Goal: Transaction & Acquisition: Purchase product/service

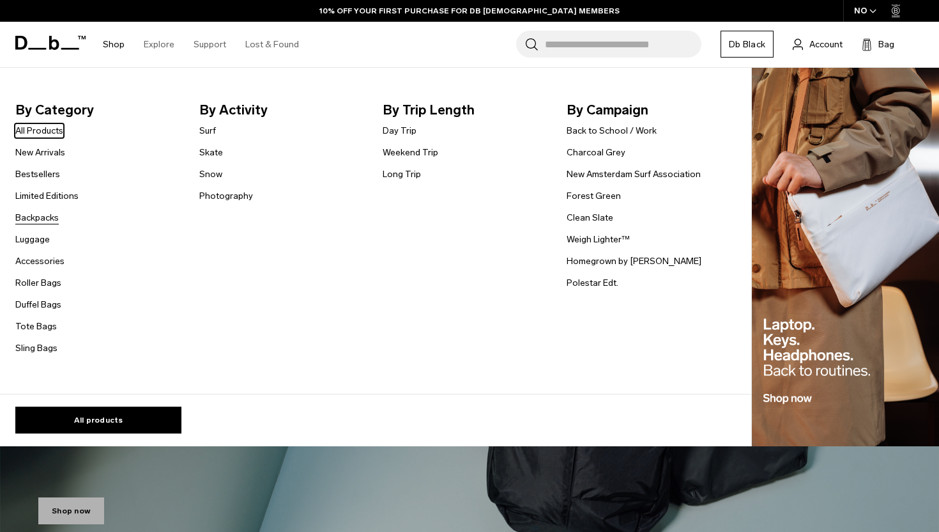
click at [34, 222] on link "Backpacks" at bounding box center [36, 217] width 43 height 13
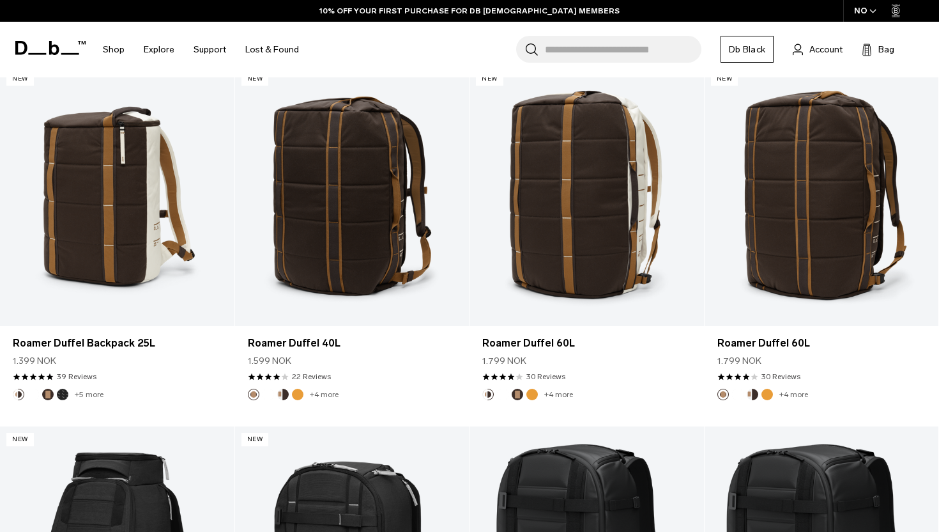
scroll to position [963, 0]
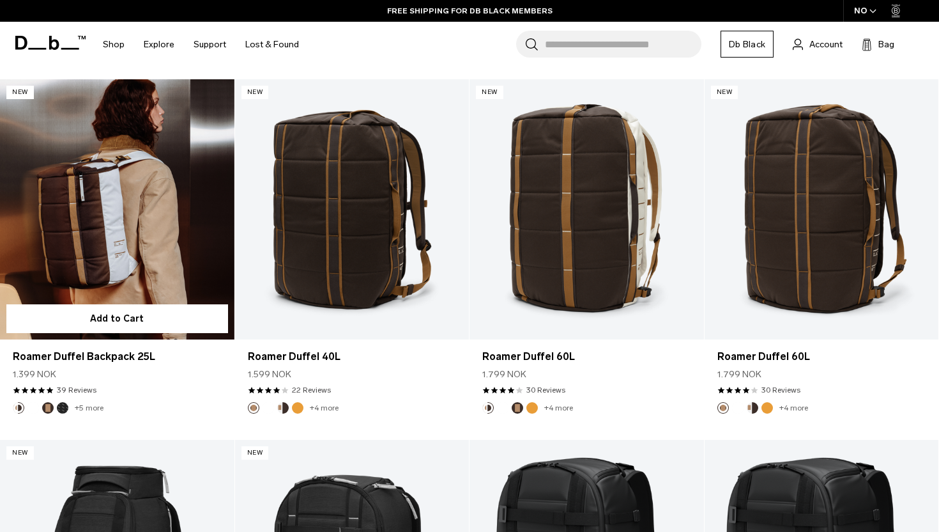
click at [96, 257] on link "Roamer Duffel Backpack 25L" at bounding box center [117, 209] width 234 height 260
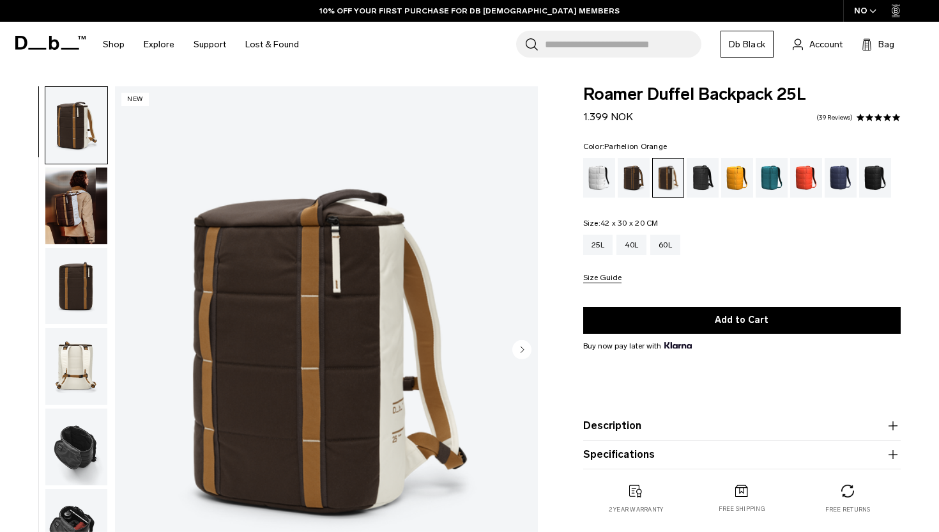
click at [744, 174] on div "Parhelion Orange" at bounding box center [737, 178] width 33 height 40
click at [733, 174] on div "Parhelion Orange" at bounding box center [737, 178] width 33 height 40
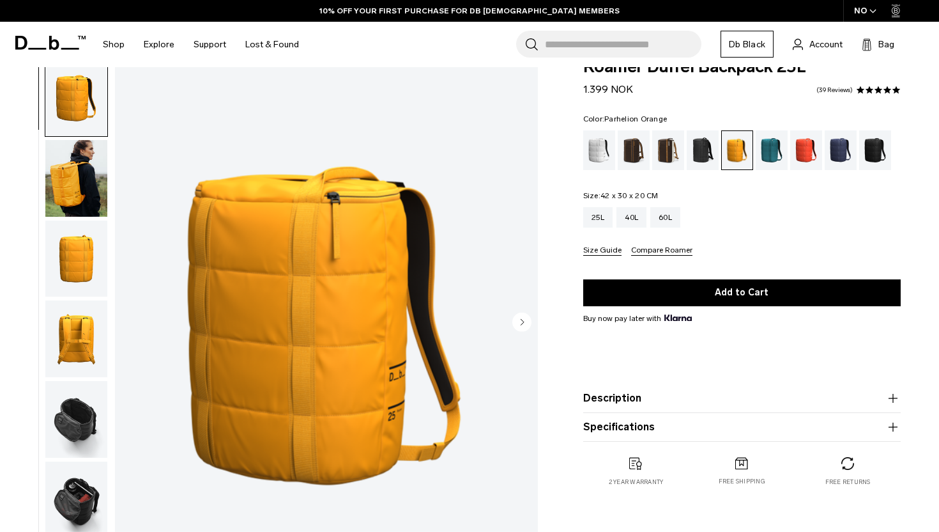
scroll to position [28, 0]
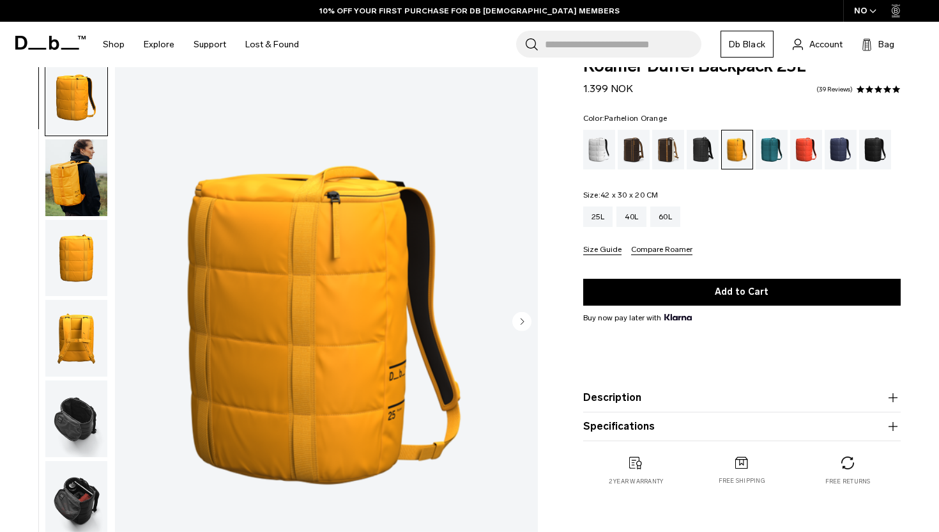
click at [66, 176] on img "button" at bounding box center [76, 177] width 62 height 77
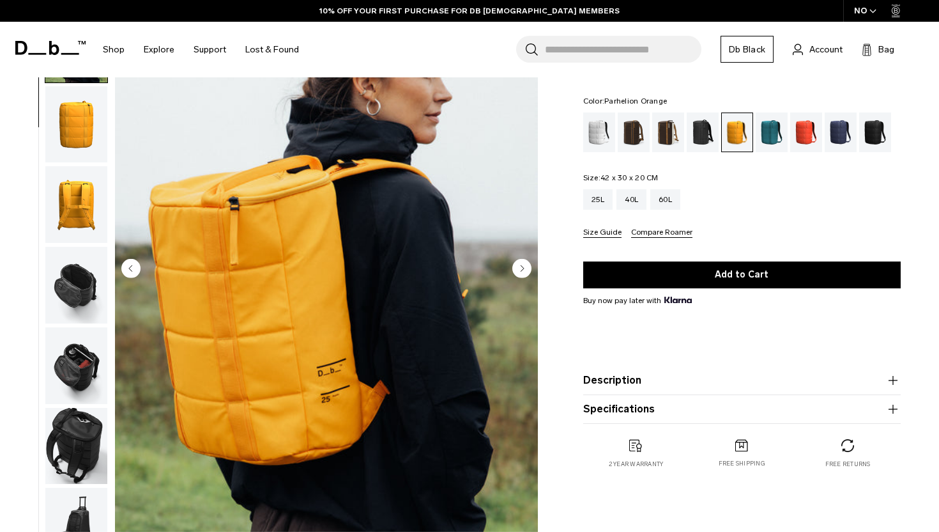
scroll to position [82, 0]
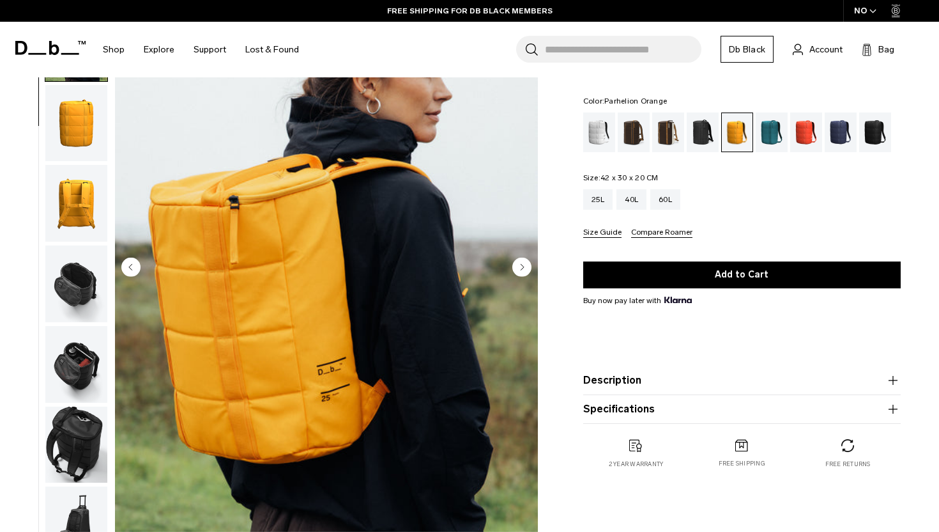
click at [73, 123] on img "button" at bounding box center [76, 123] width 62 height 77
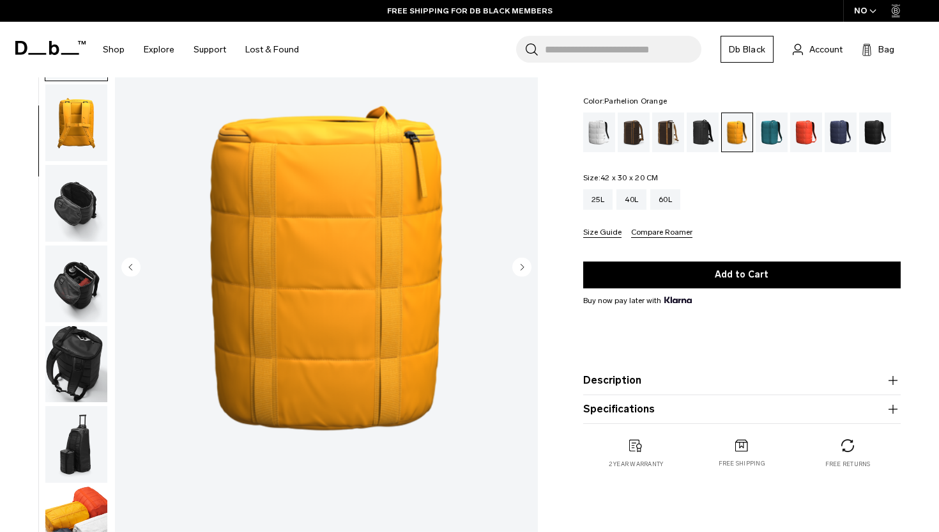
click at [73, 133] on img "button" at bounding box center [76, 122] width 62 height 77
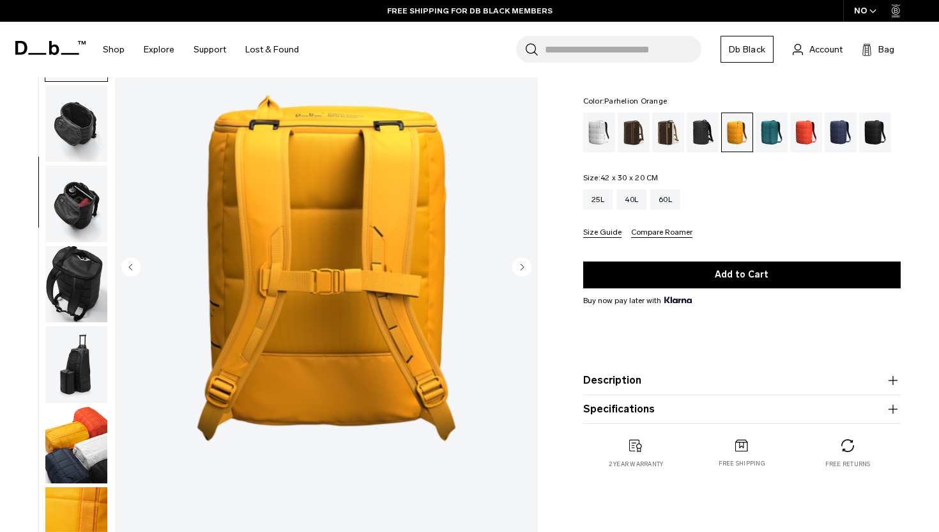
click at [70, 132] on img "button" at bounding box center [76, 123] width 62 height 77
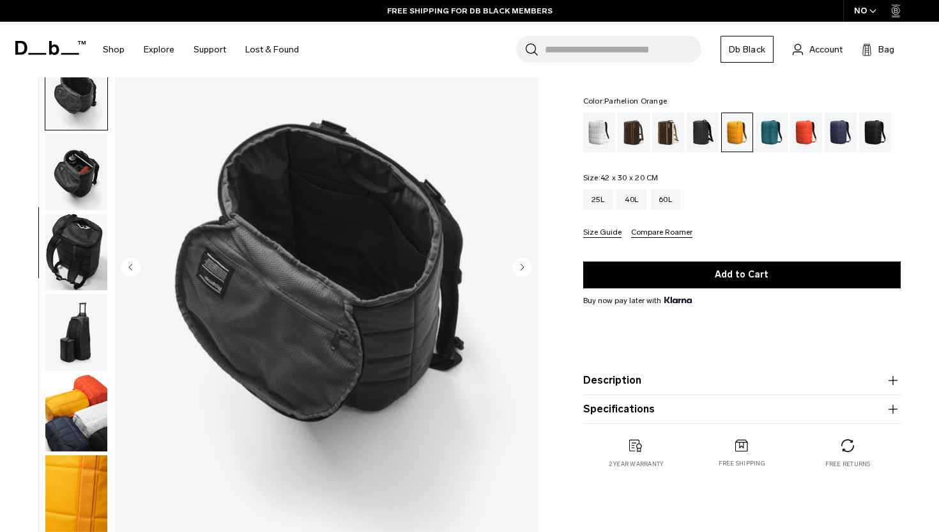
click at [66, 247] on img "button" at bounding box center [76, 252] width 62 height 77
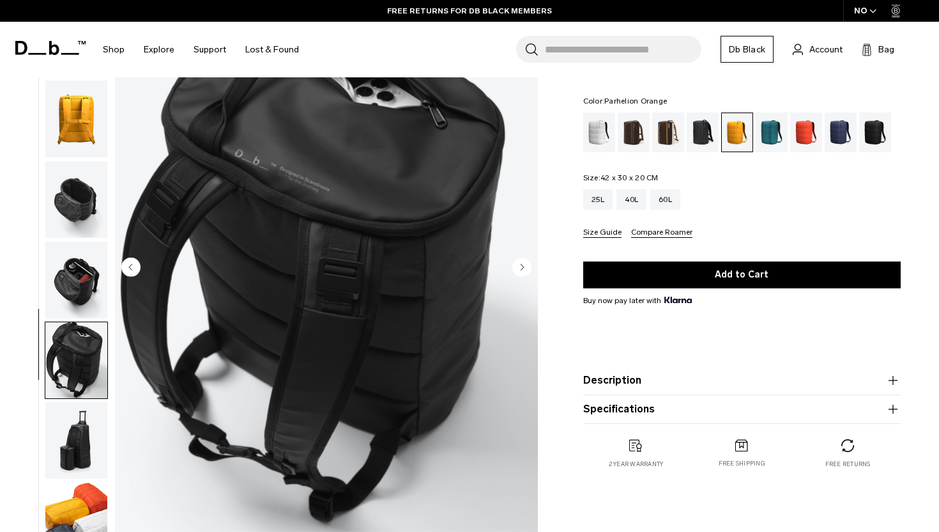
scroll to position [0, 0]
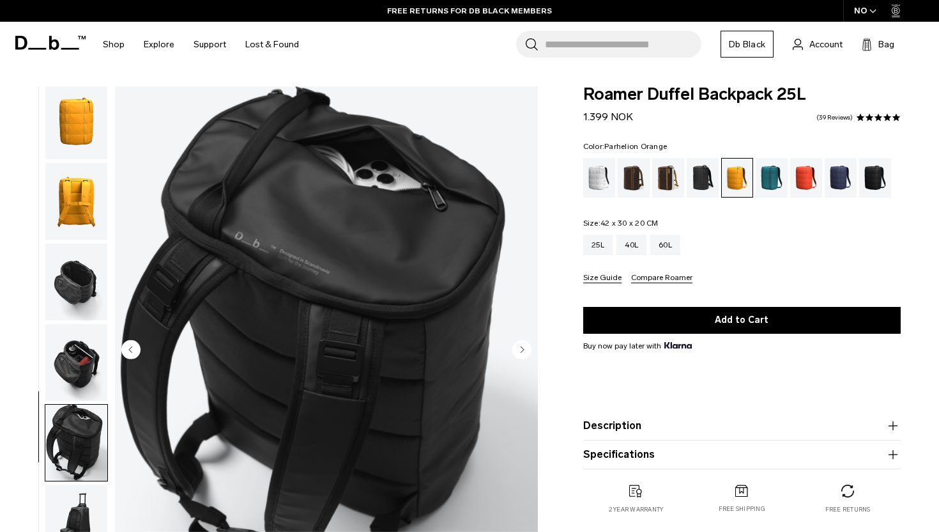
click at [77, 196] on img "button" at bounding box center [76, 201] width 62 height 77
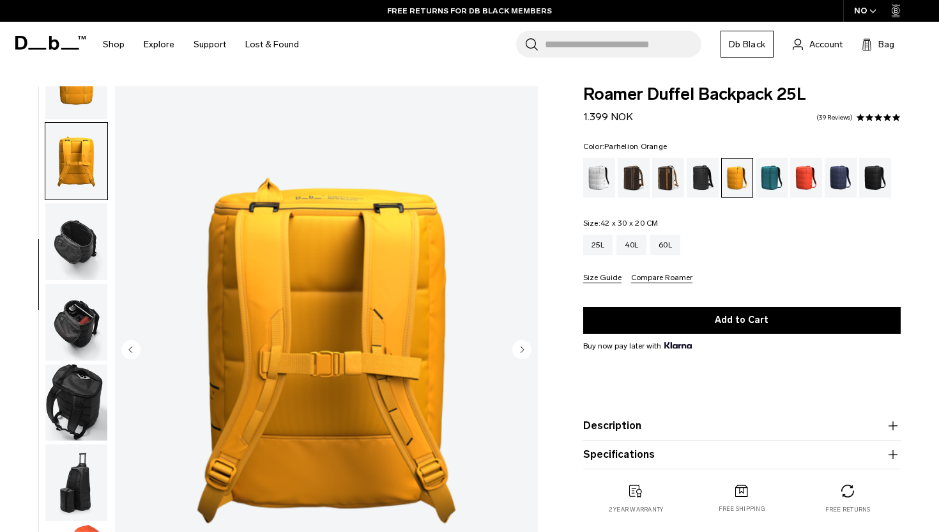
scroll to position [241, 0]
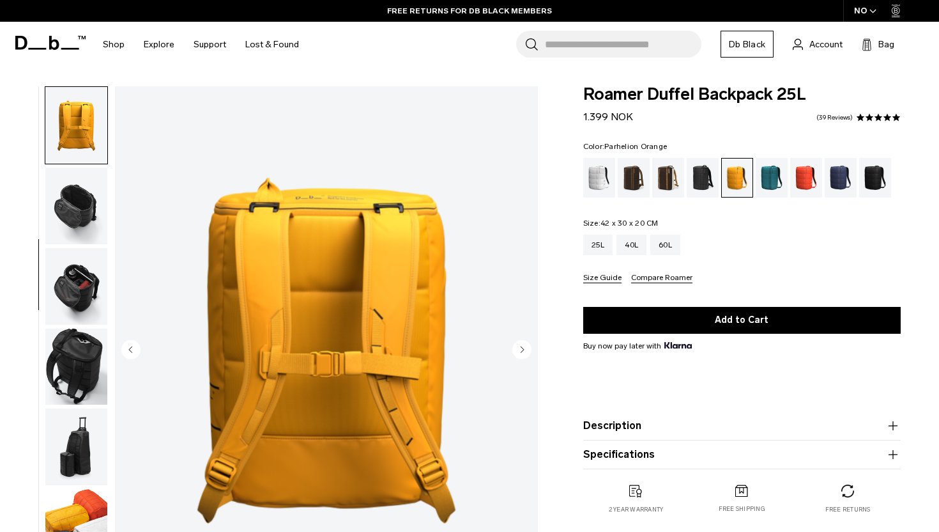
click at [77, 199] on img "button" at bounding box center [76, 205] width 62 height 77
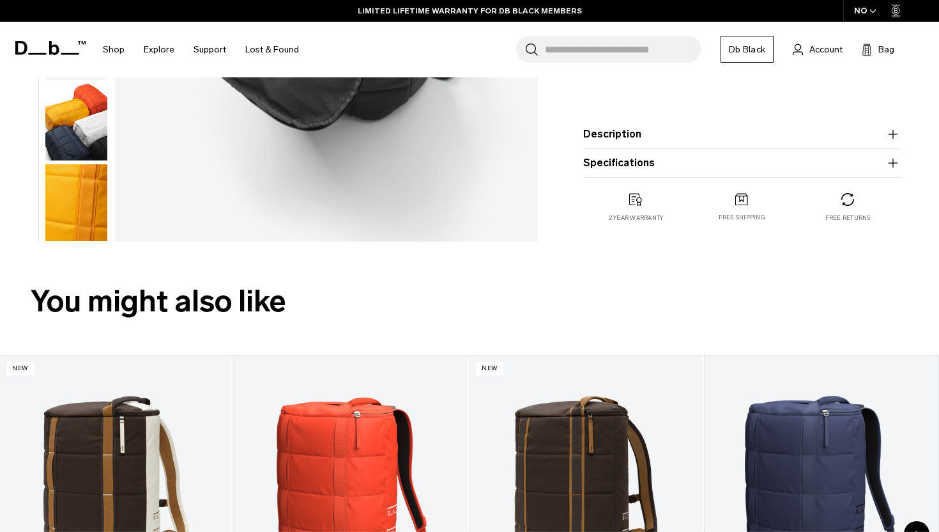
scroll to position [0, 0]
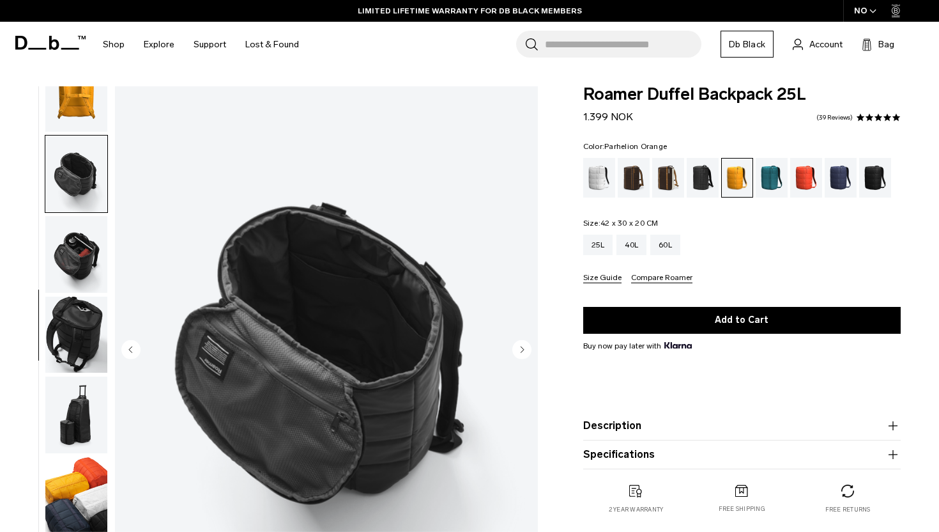
click at [81, 100] on img "button" at bounding box center [76, 93] width 62 height 77
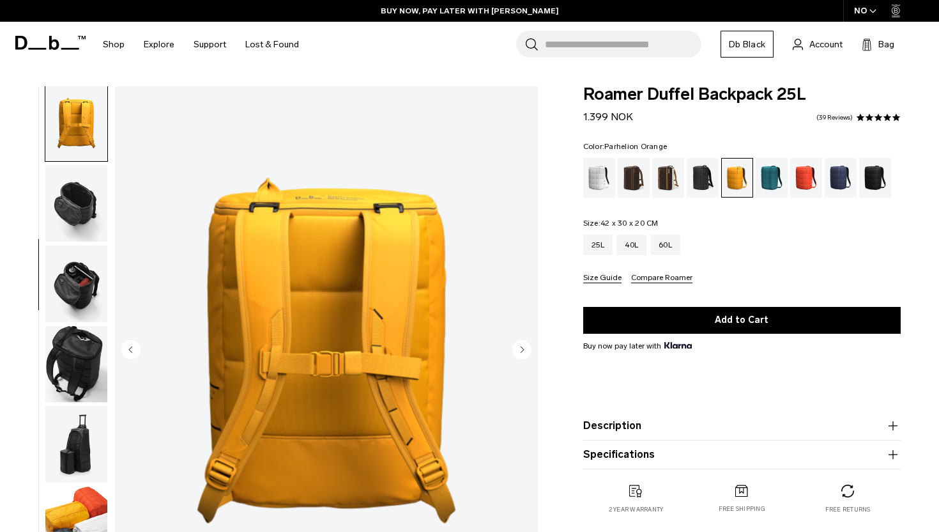
scroll to position [241, 0]
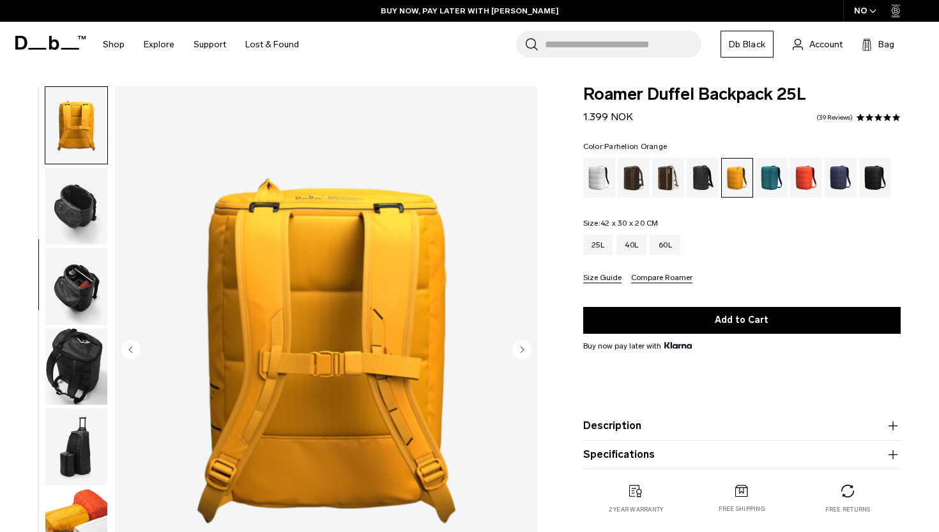
click at [35, 49] on icon at bounding box center [37, 49] width 18 height 2
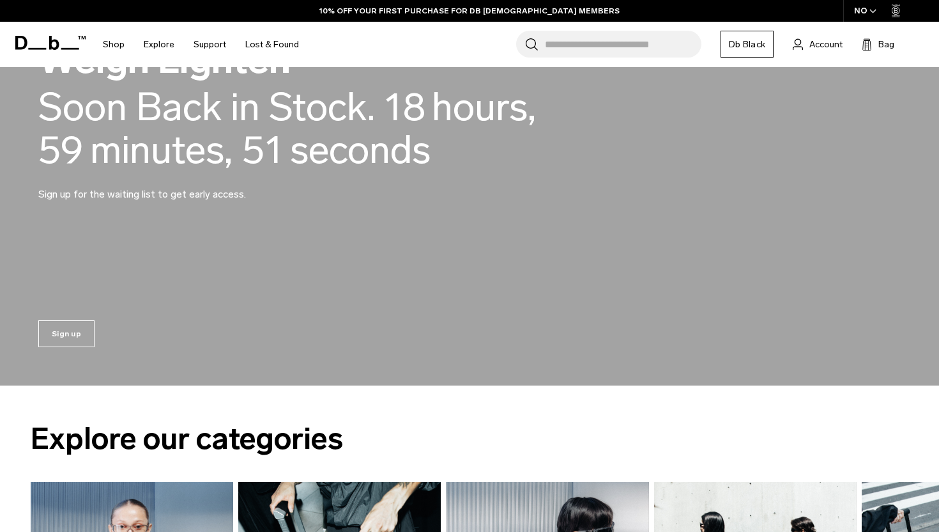
scroll to position [1066, 0]
